Goal: Navigation & Orientation: Find specific page/section

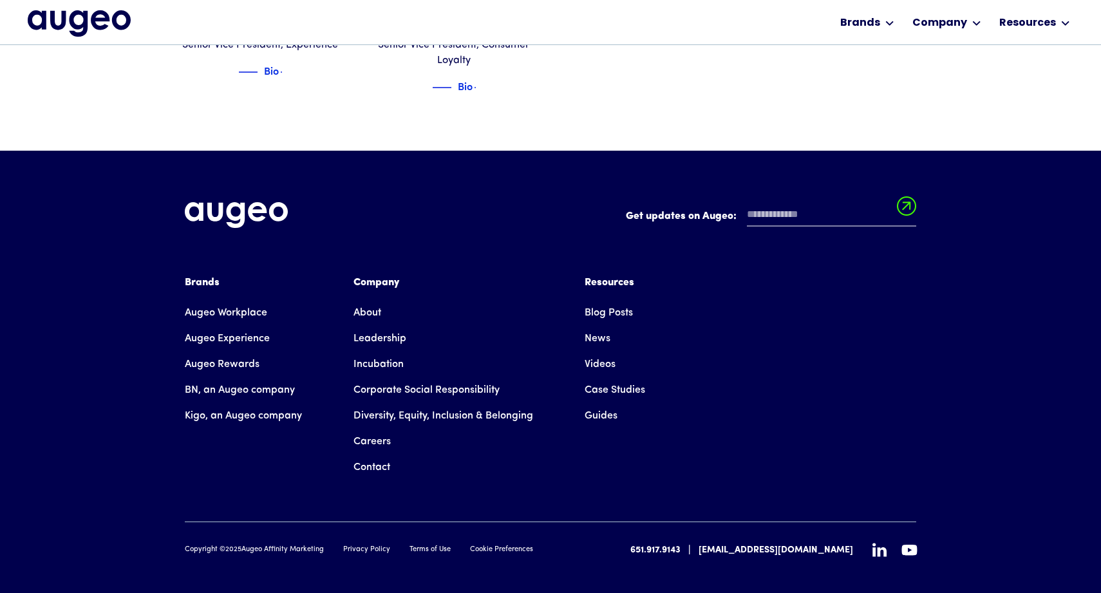
scroll to position [1923, 0]
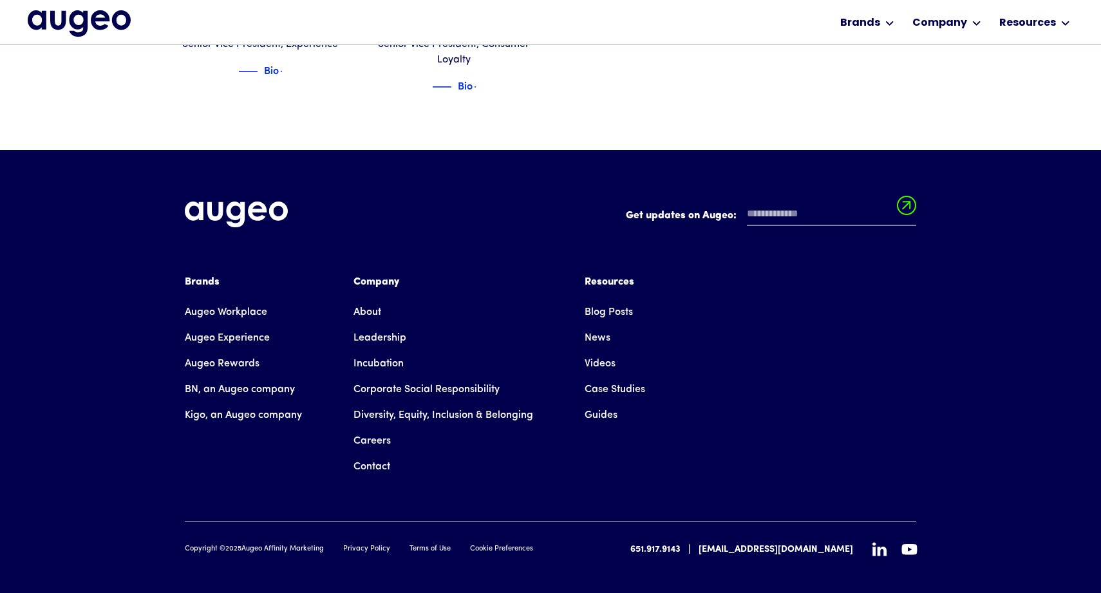
click at [881, 542] on icon at bounding box center [880, 549] width 14 height 14
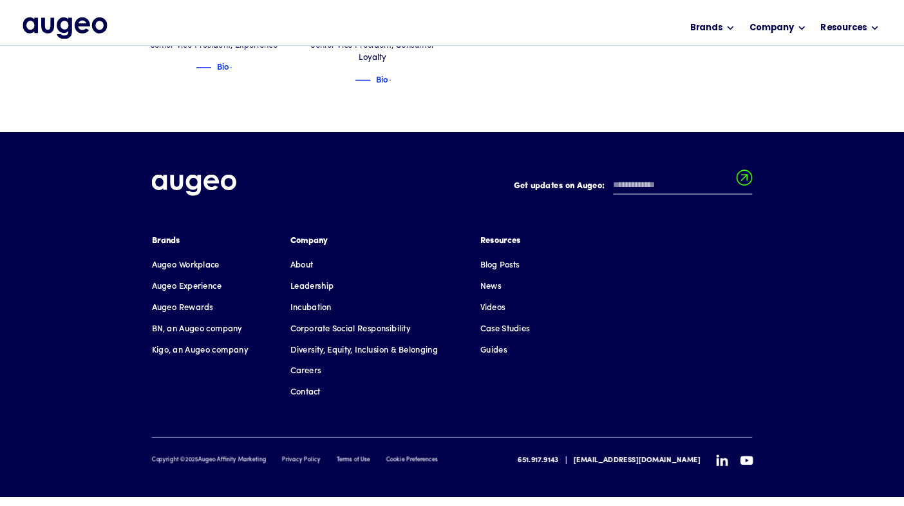
scroll to position [1853, 0]
